Goal: Check status: Check status

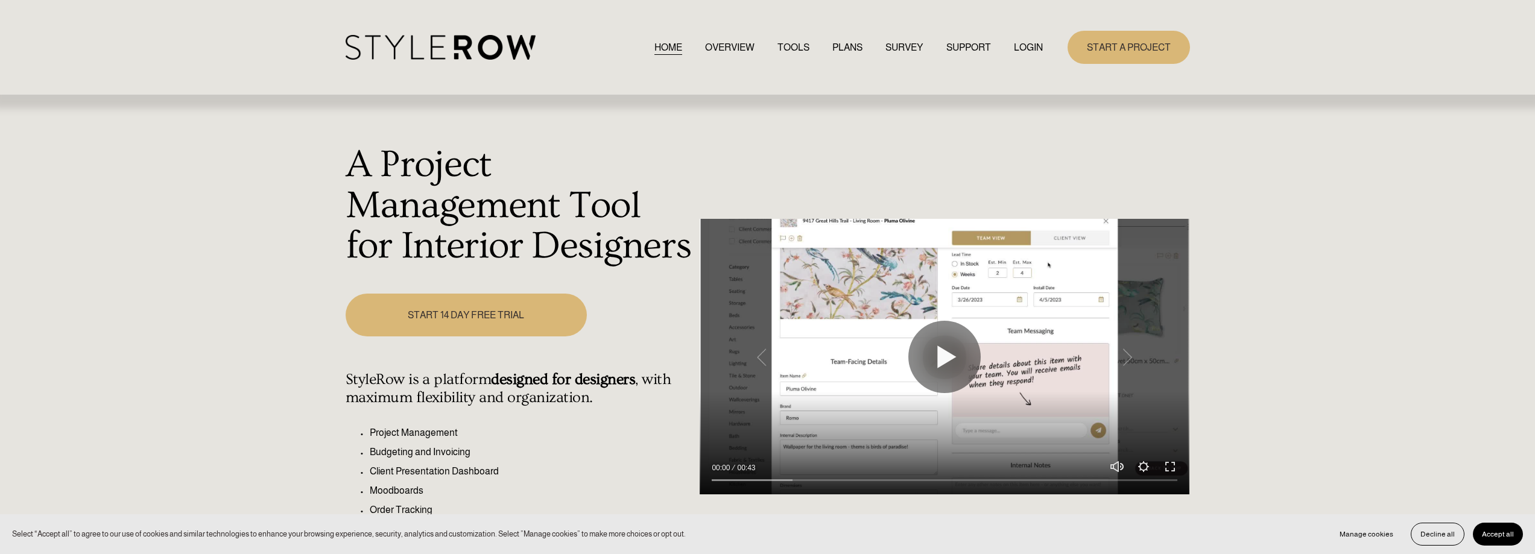
click at [996, 38] on div "HOME OVERVIEW TOOLS PLANS SURVEY SUPPORT QUESTIONS" at bounding box center [694, 47] width 697 height 25
click at [1021, 44] on link "LOGIN" at bounding box center [1028, 47] width 29 height 16
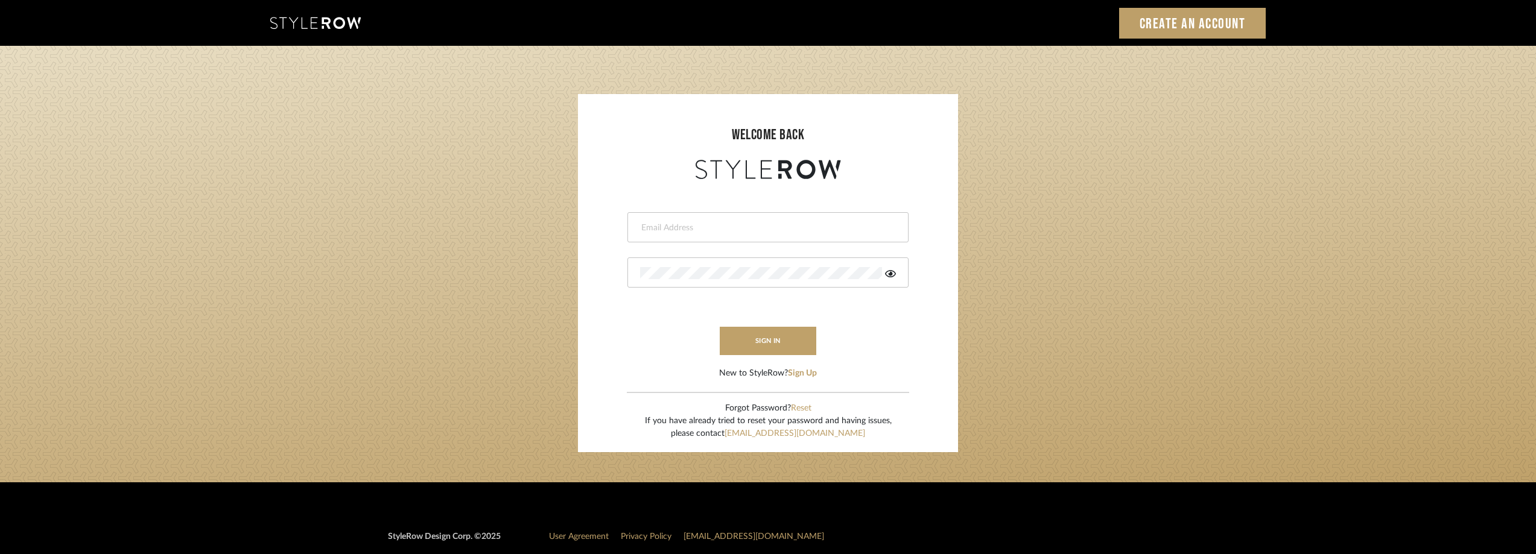
click at [663, 224] on input "email" at bounding box center [766, 228] width 253 height 12
type input "anela@studiodb.com"
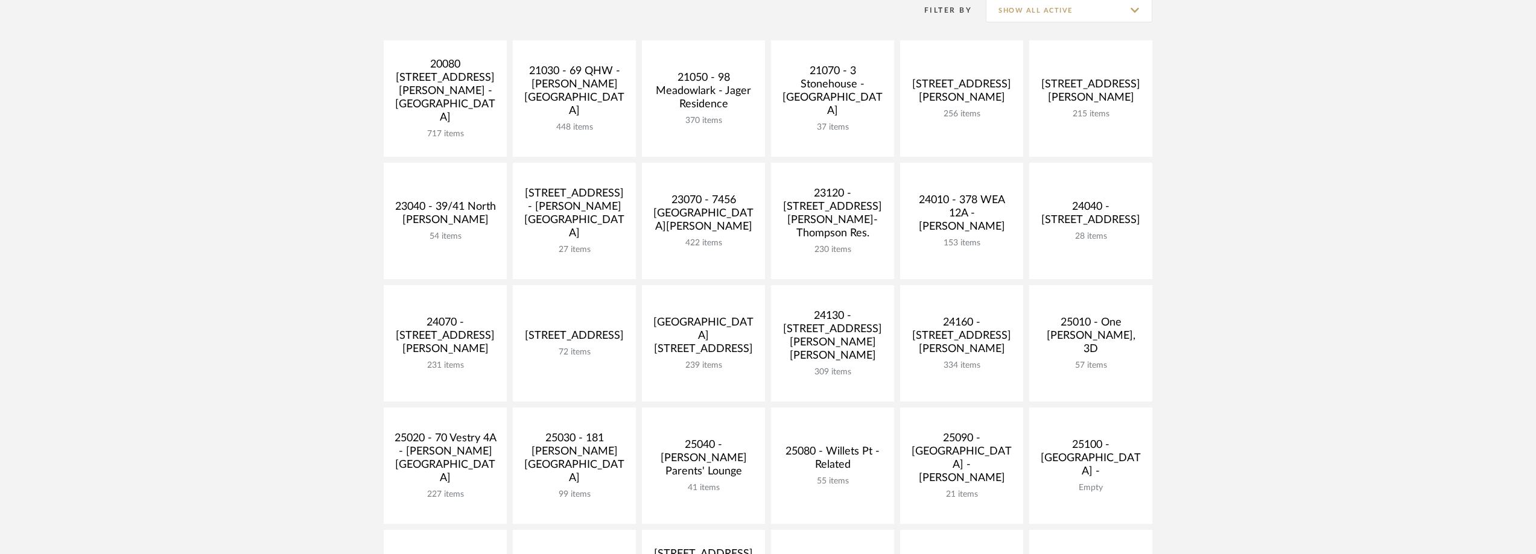
scroll to position [422, 0]
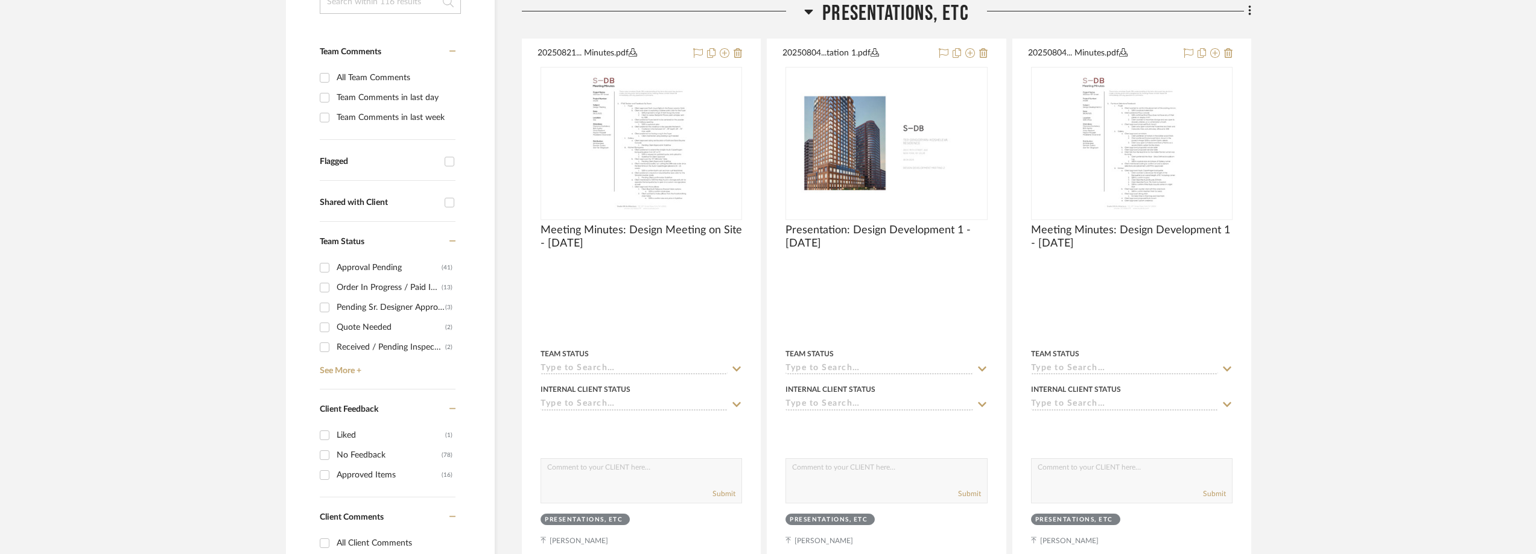
scroll to position [543, 0]
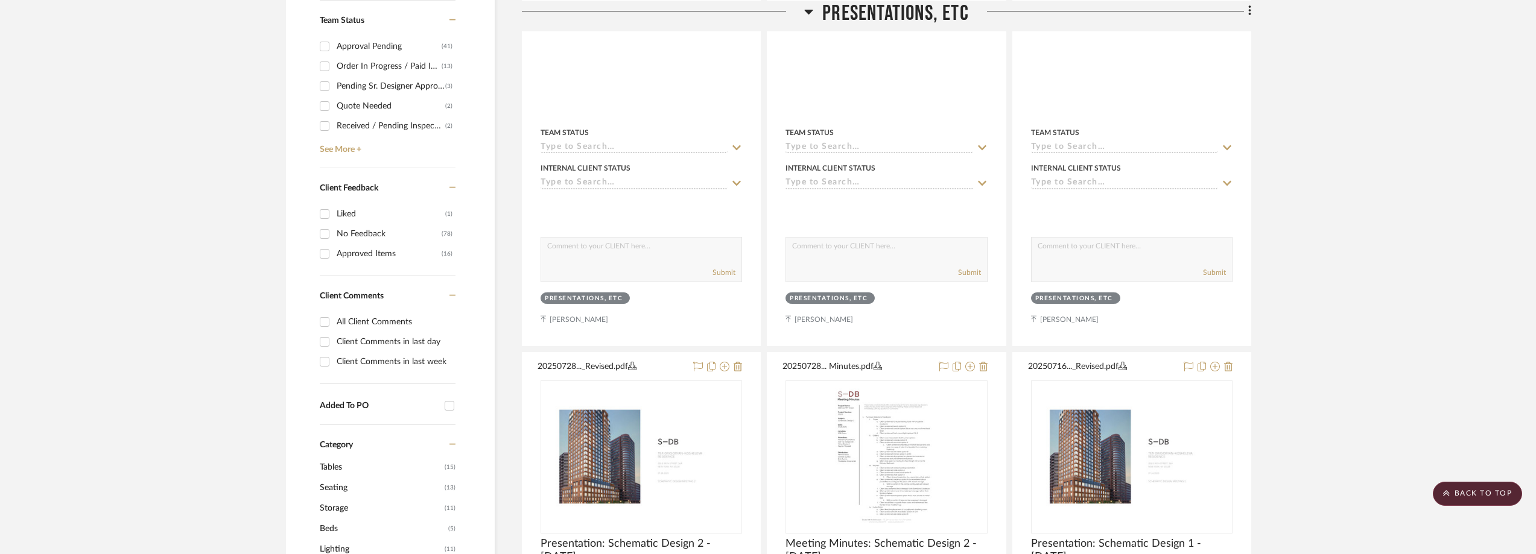
click at [402, 340] on div "Client Comments in last day" at bounding box center [395, 341] width 116 height 19
click at [334, 340] on input "Client Comments in last day" at bounding box center [324, 341] width 19 height 19
checkbox input "true"
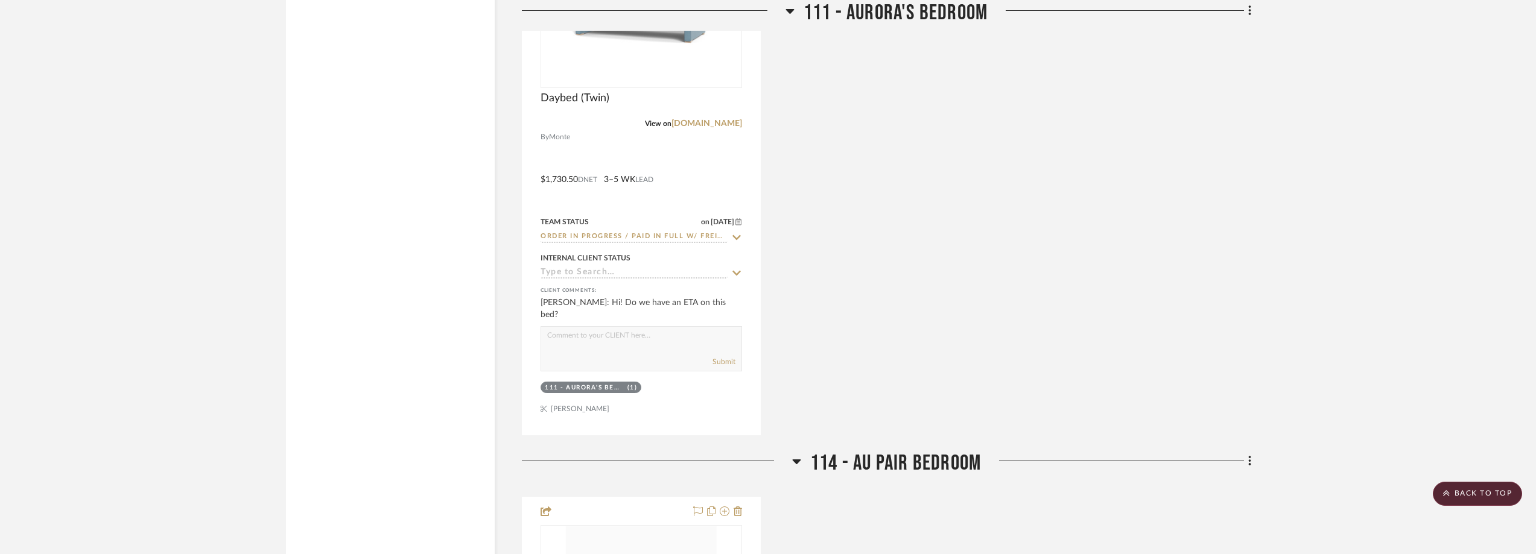
scroll to position [3145, 0]
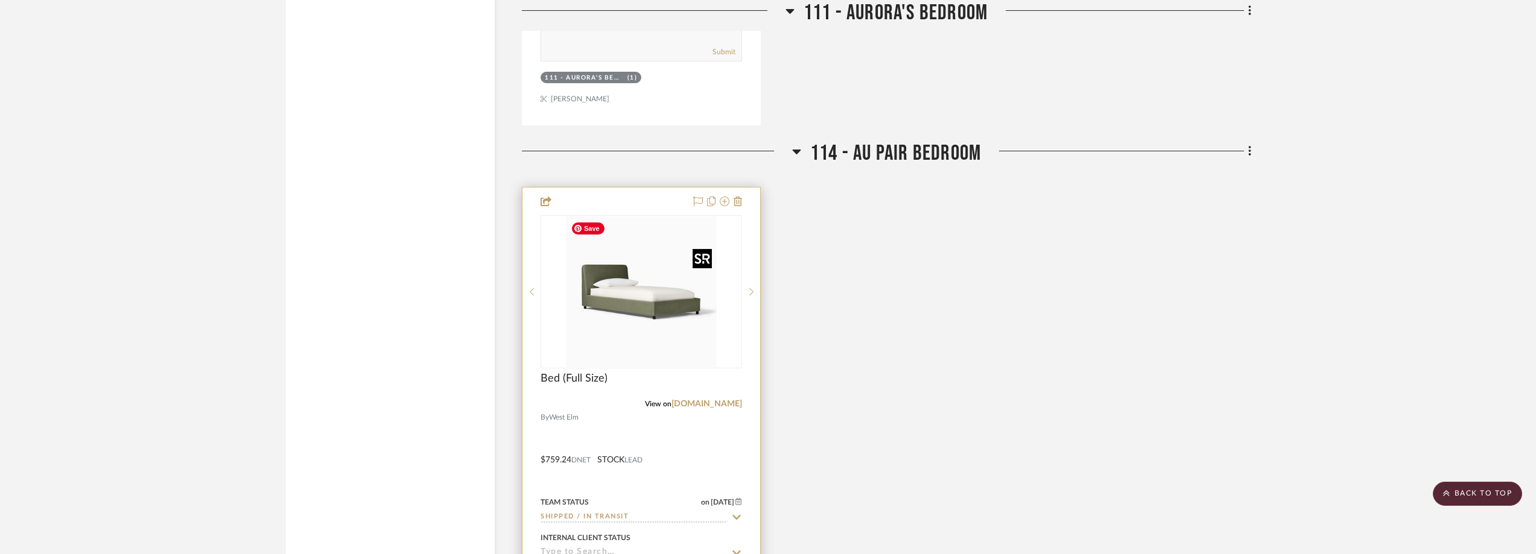
click at [627, 297] on img "0" at bounding box center [641, 292] width 151 height 151
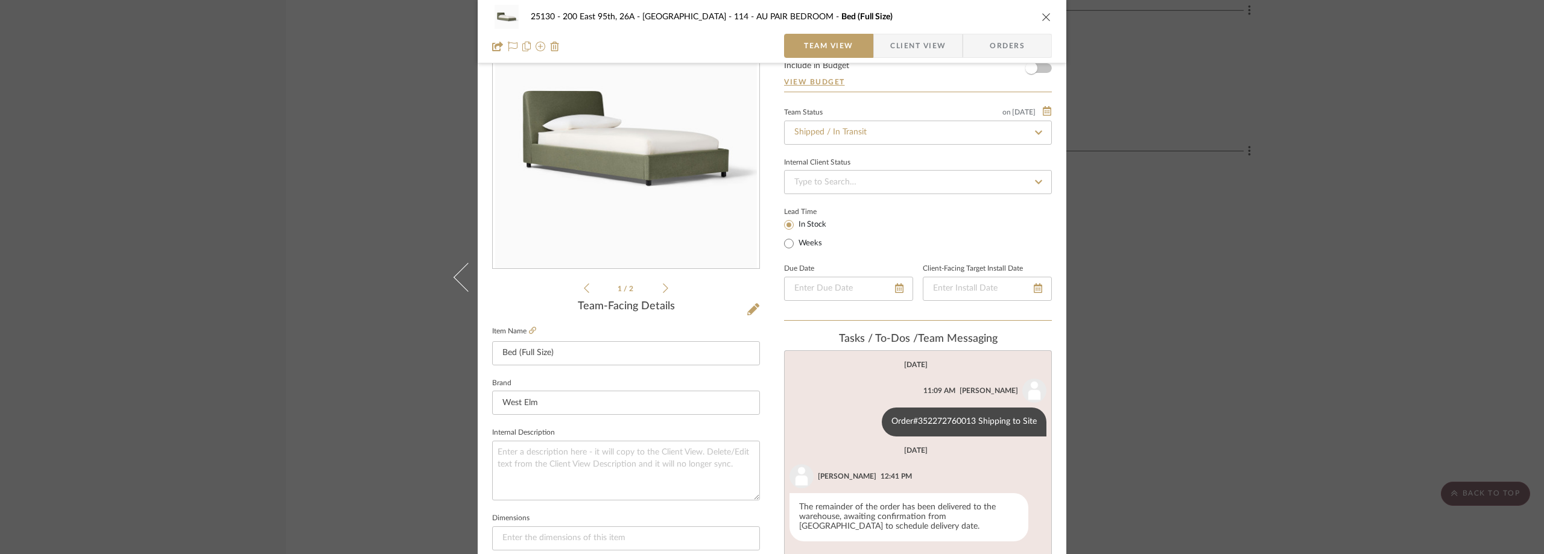
scroll to position [181, 0]
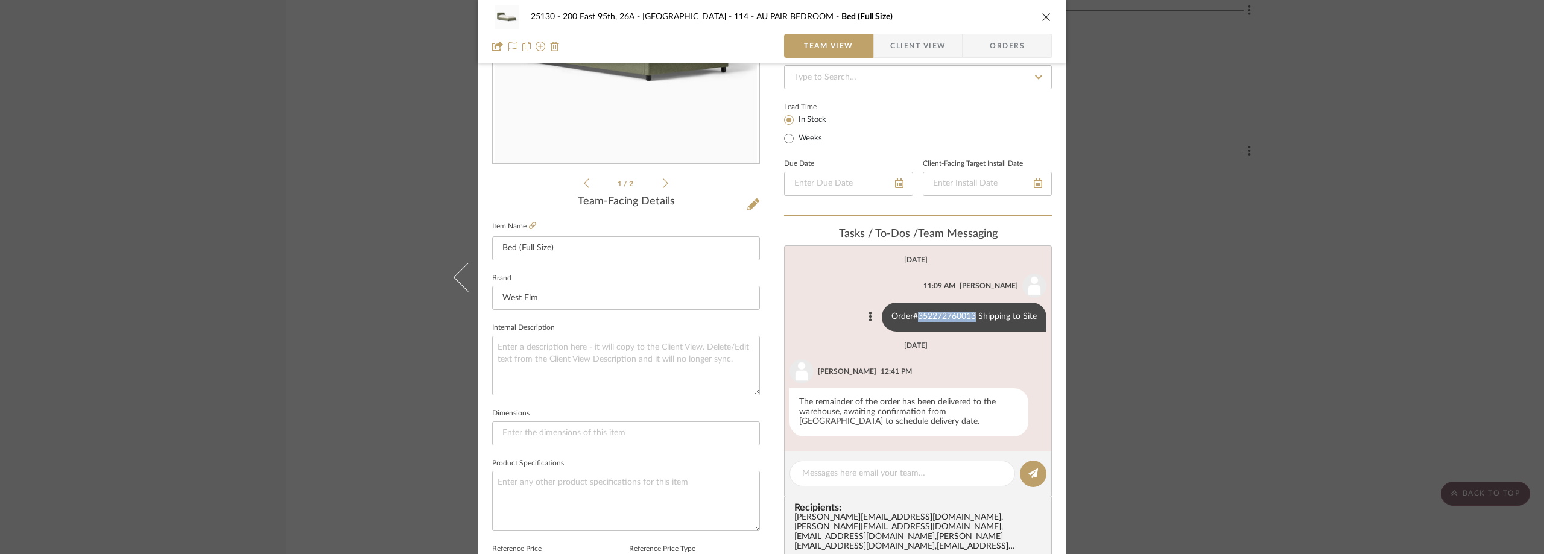
drag, startPoint x: 972, startPoint y: 317, endPoint x: 915, endPoint y: 315, distance: 56.7
click at [915, 315] on div "Order#352272760013 Shipping to Site" at bounding box center [964, 317] width 165 height 29
copy div "352272760013"
click at [1216, 186] on div "25130 - 200 East 95th, 26A - Kosheleva 114 - AU PAIR BEDROOM Bed (Full Size) Te…" at bounding box center [772, 277] width 1544 height 554
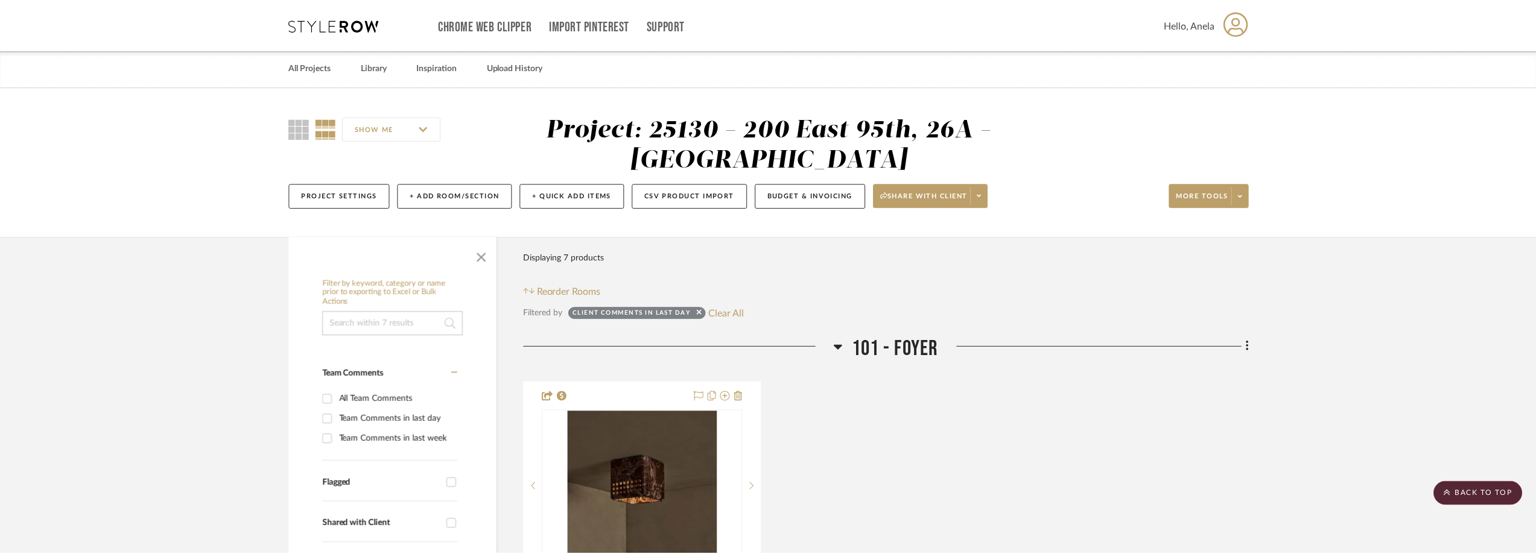
scroll to position [3145, 0]
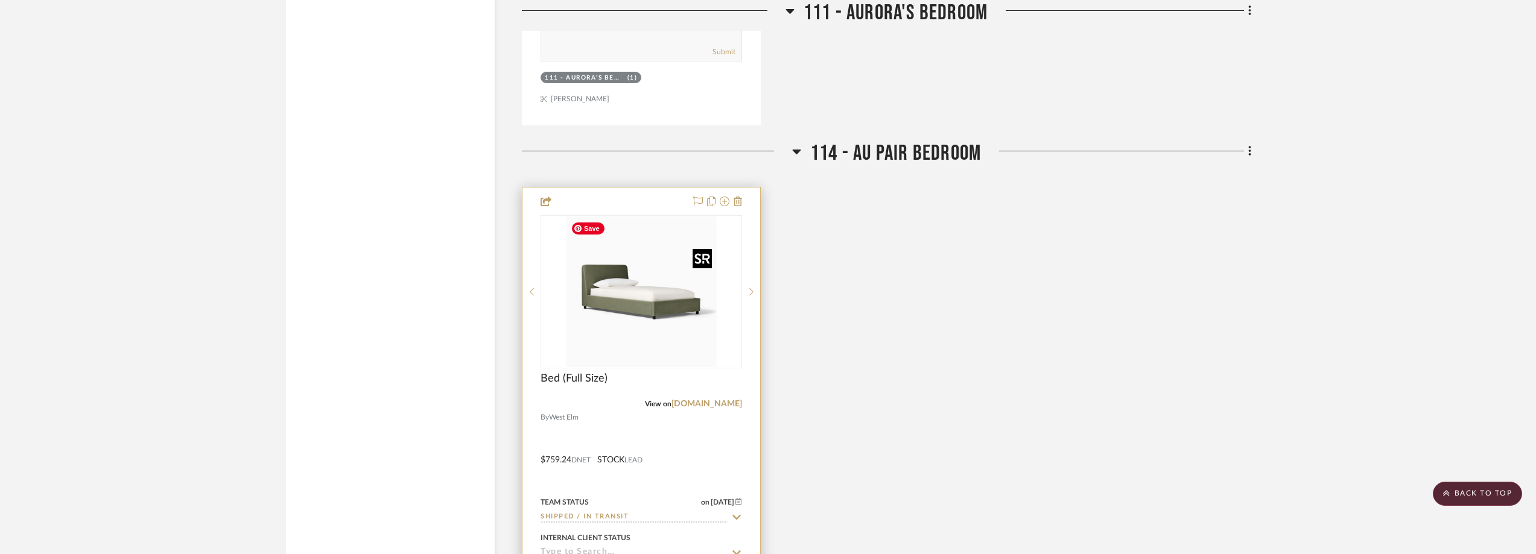
click at [672, 290] on img "0" at bounding box center [641, 292] width 151 height 151
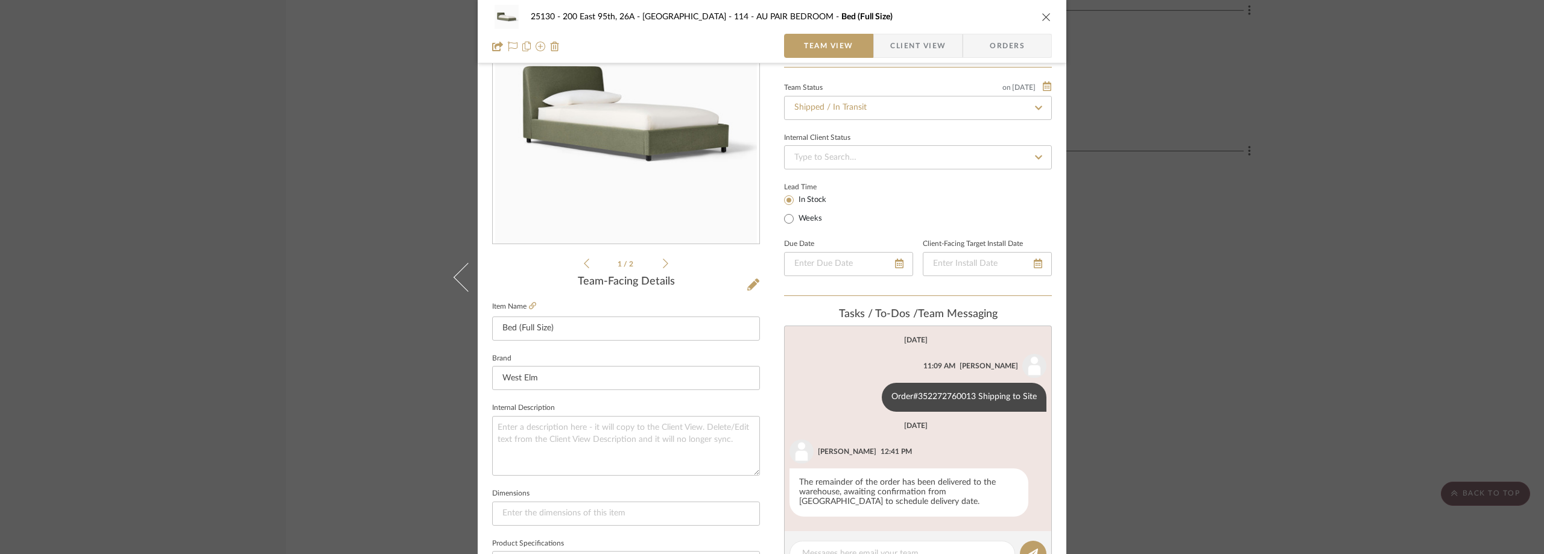
scroll to position [181, 0]
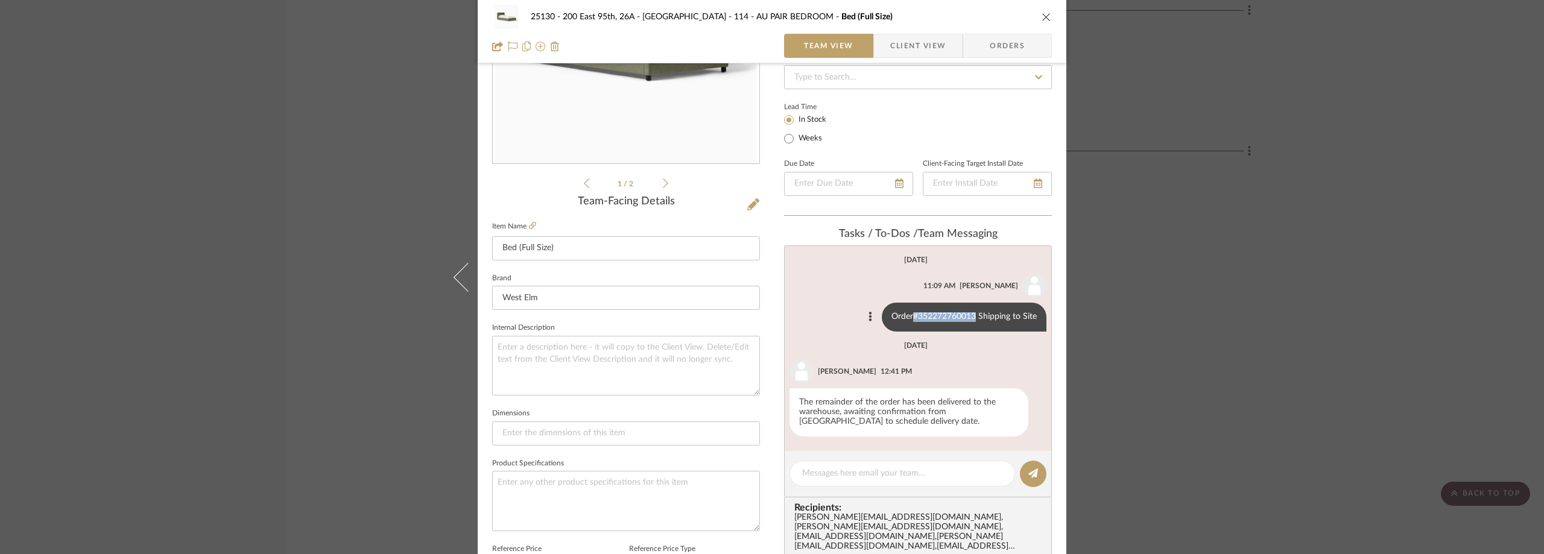
drag, startPoint x: 974, startPoint y: 314, endPoint x: 911, endPoint y: 311, distance: 62.8
click at [911, 311] on div "Order#352272760013 Shipping to Site" at bounding box center [964, 317] width 165 height 29
copy div "#352272760013"
